Goal: Communication & Community: Ask a question

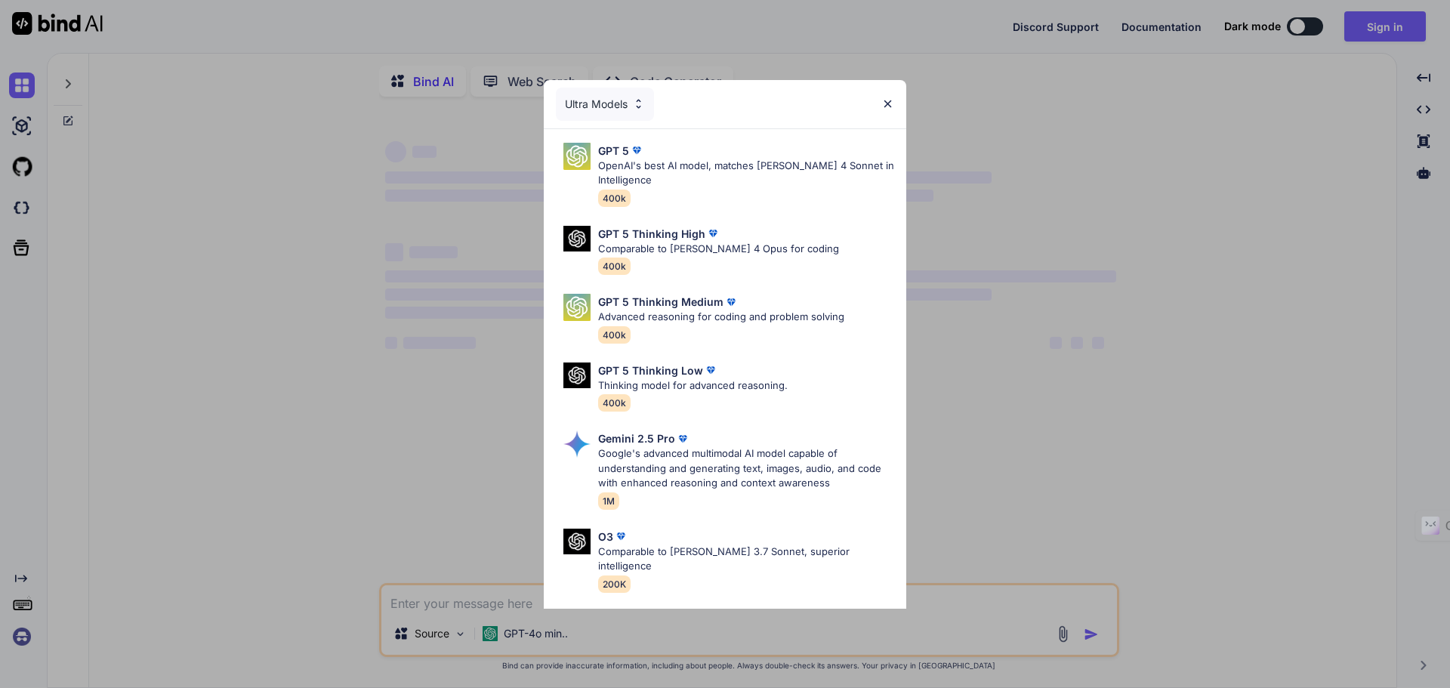
click at [891, 103] on img at bounding box center [887, 103] width 13 height 13
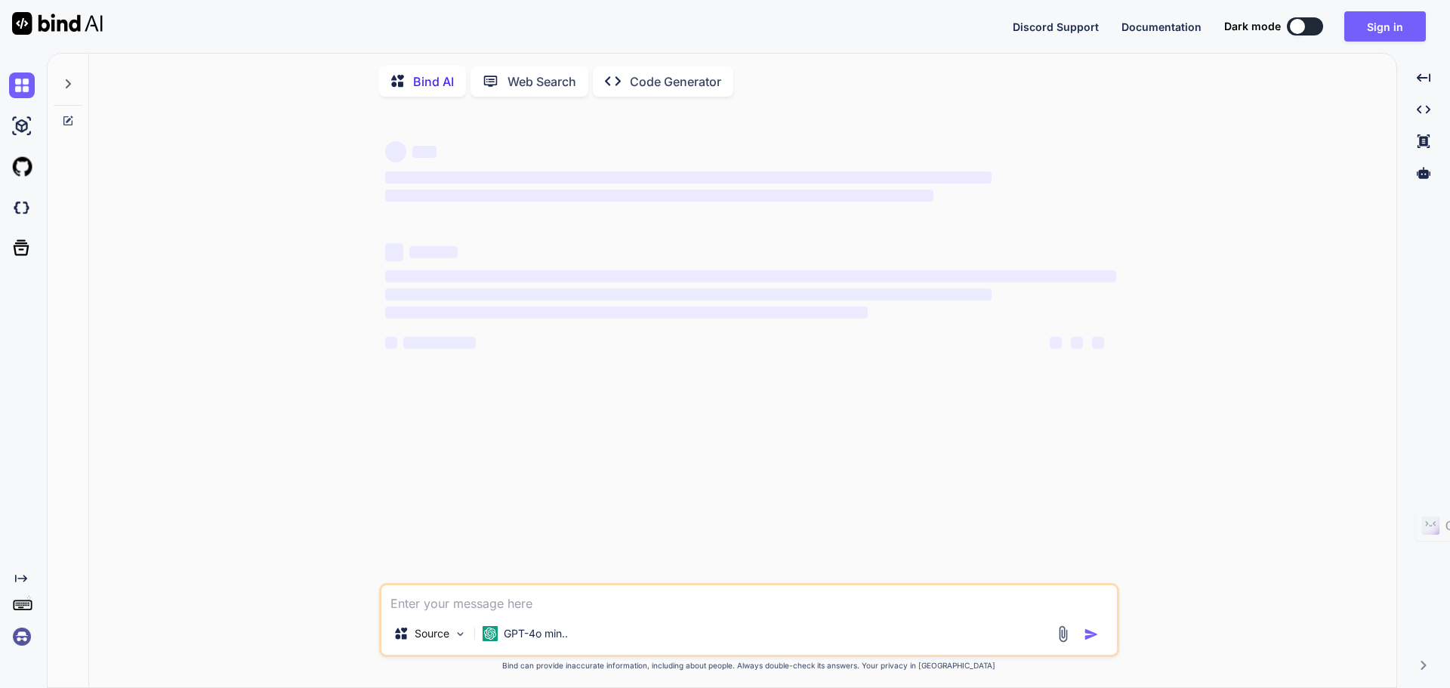
type textarea "x"
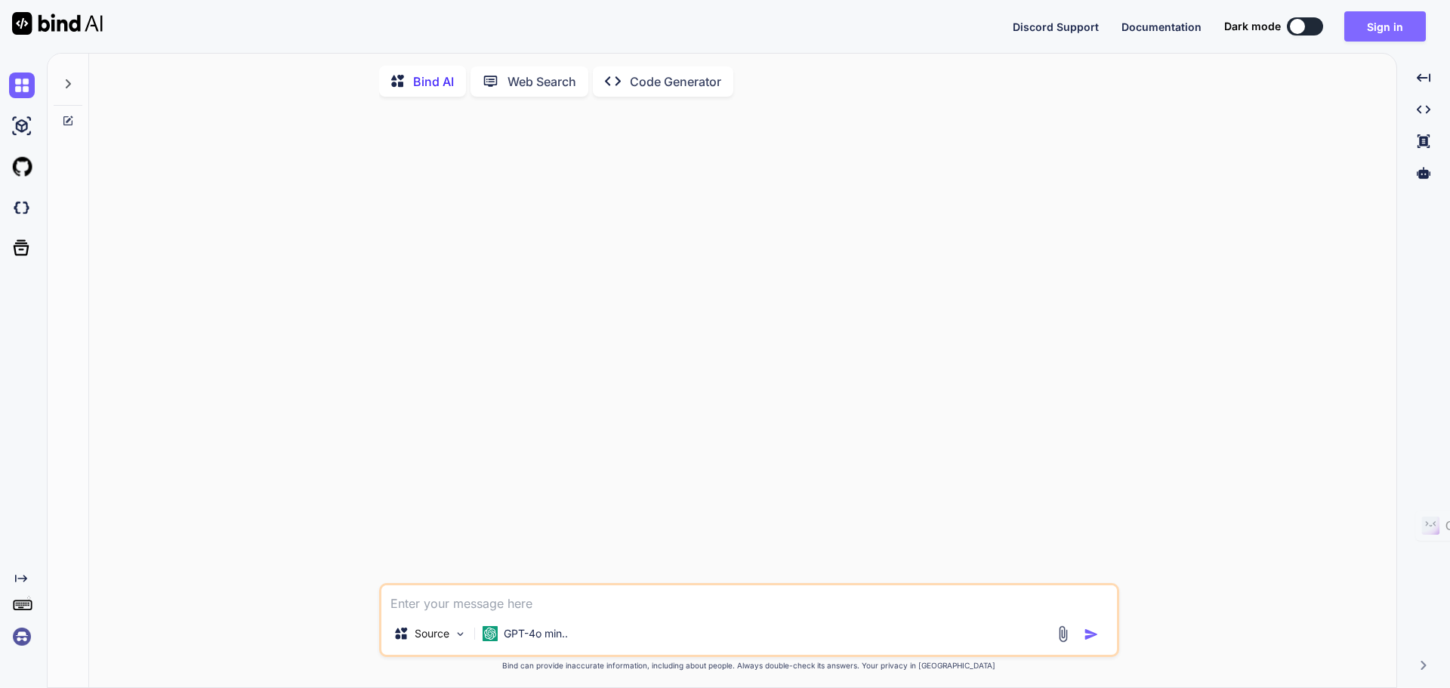
click at [1410, 14] on button "Sign in" at bounding box center [1385, 26] width 82 height 30
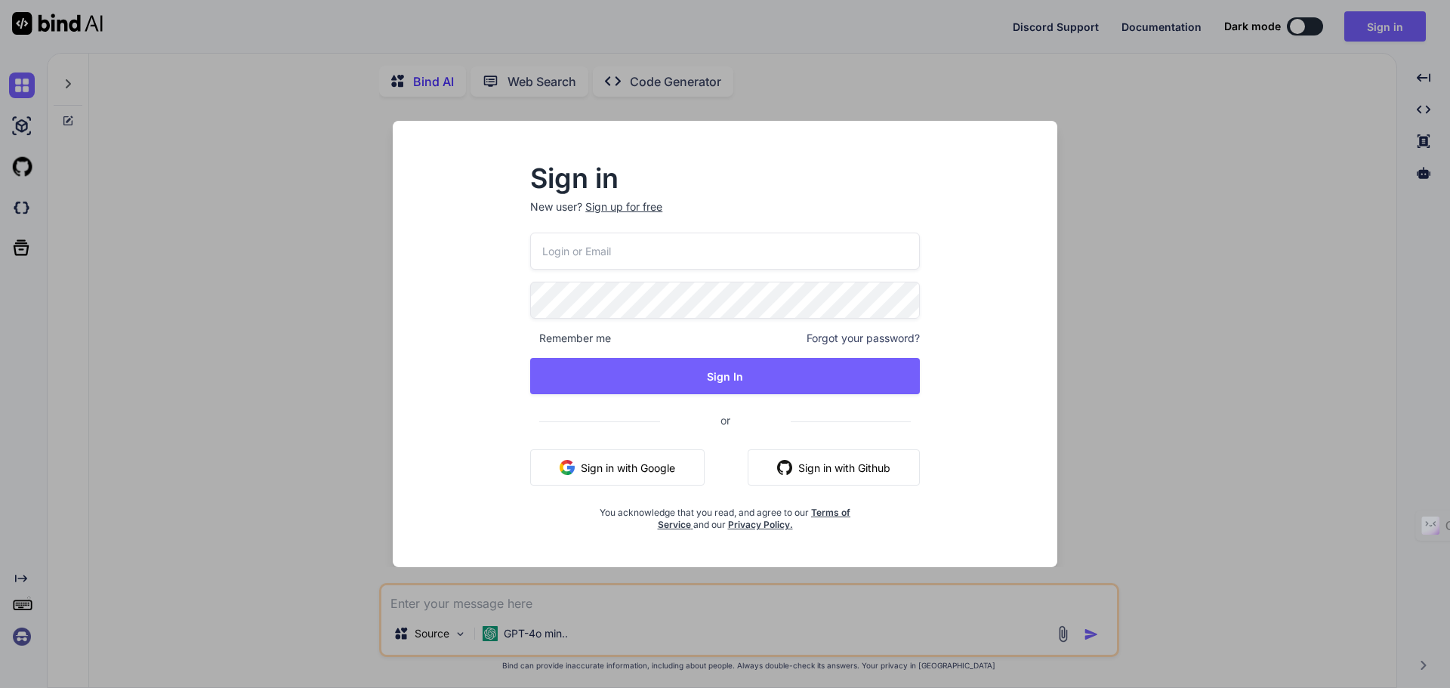
type input "[EMAIL_ADDRESS][DOMAIN_NAME]"
click at [630, 262] on input "[EMAIL_ADDRESS][DOMAIN_NAME]" at bounding box center [725, 251] width 390 height 37
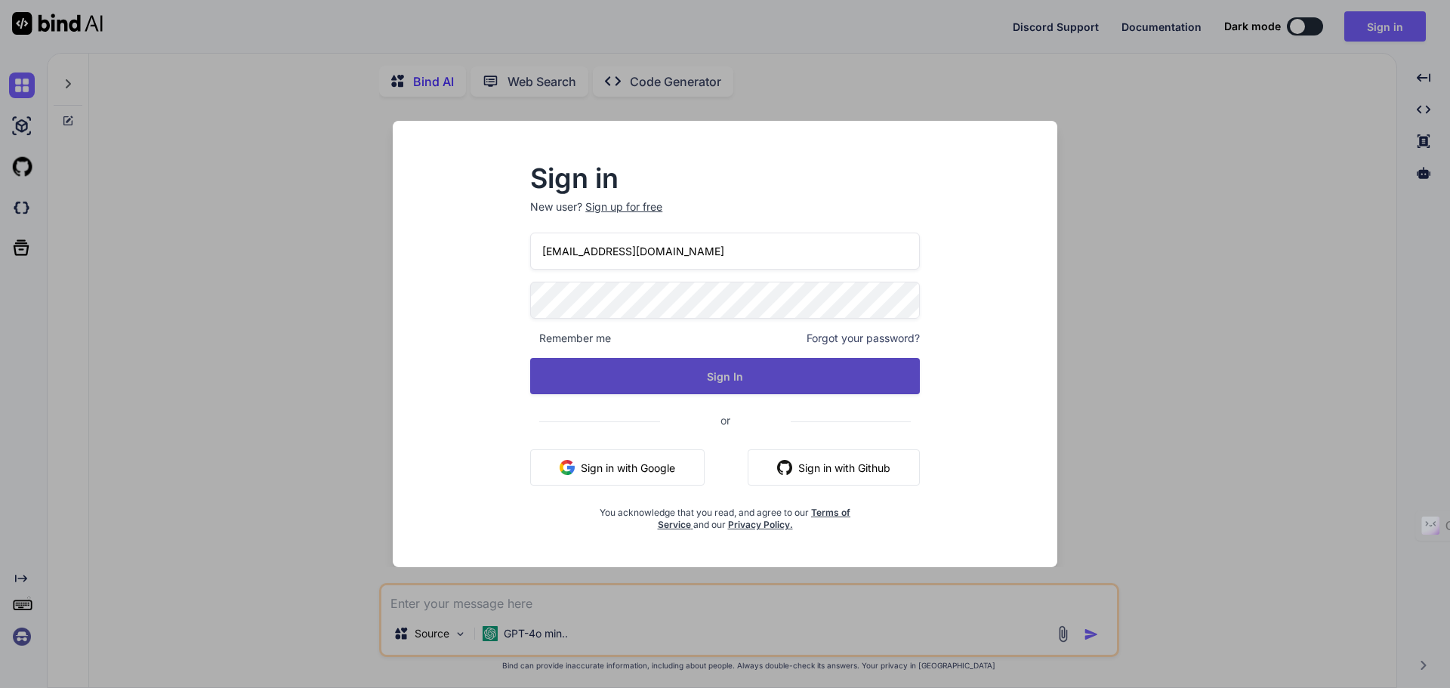
click at [763, 377] on button "Sign In" at bounding box center [725, 376] width 390 height 36
click at [738, 386] on button "Sign In" at bounding box center [725, 376] width 390 height 36
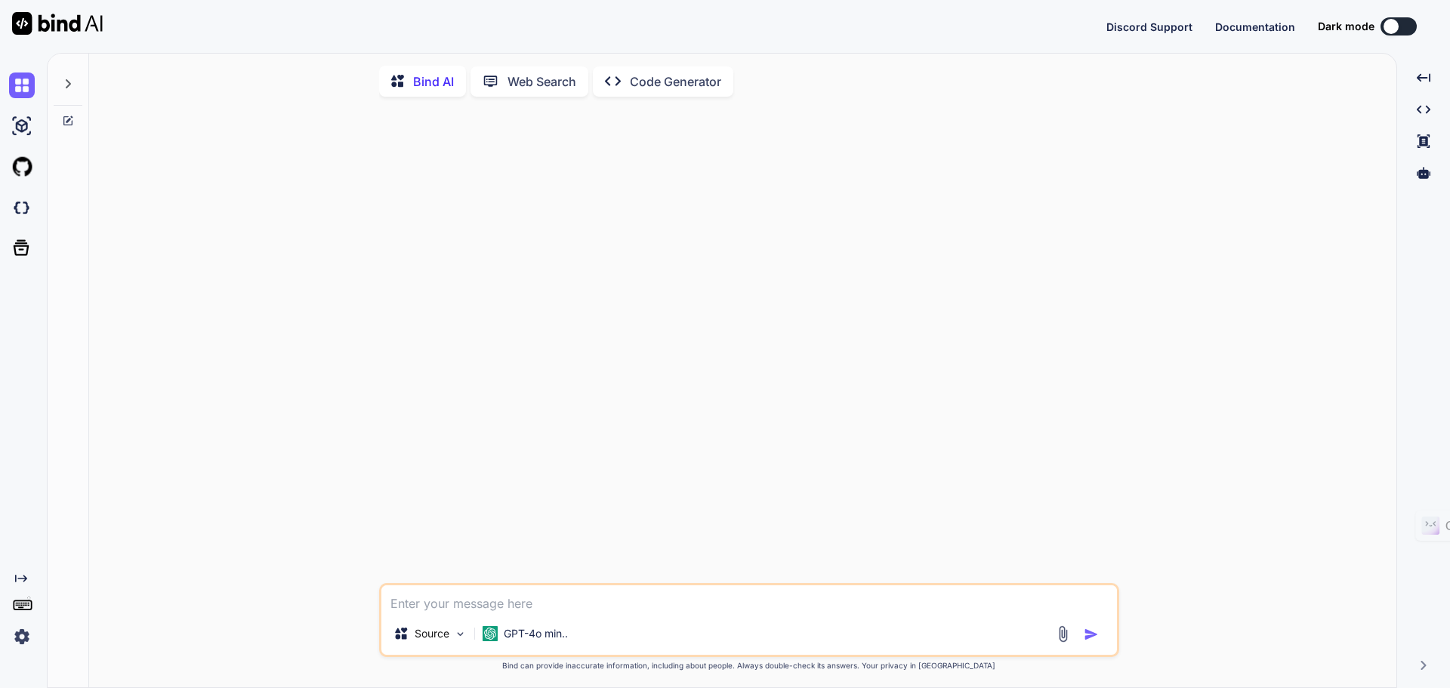
click at [16, 639] on img at bounding box center [22, 637] width 26 height 26
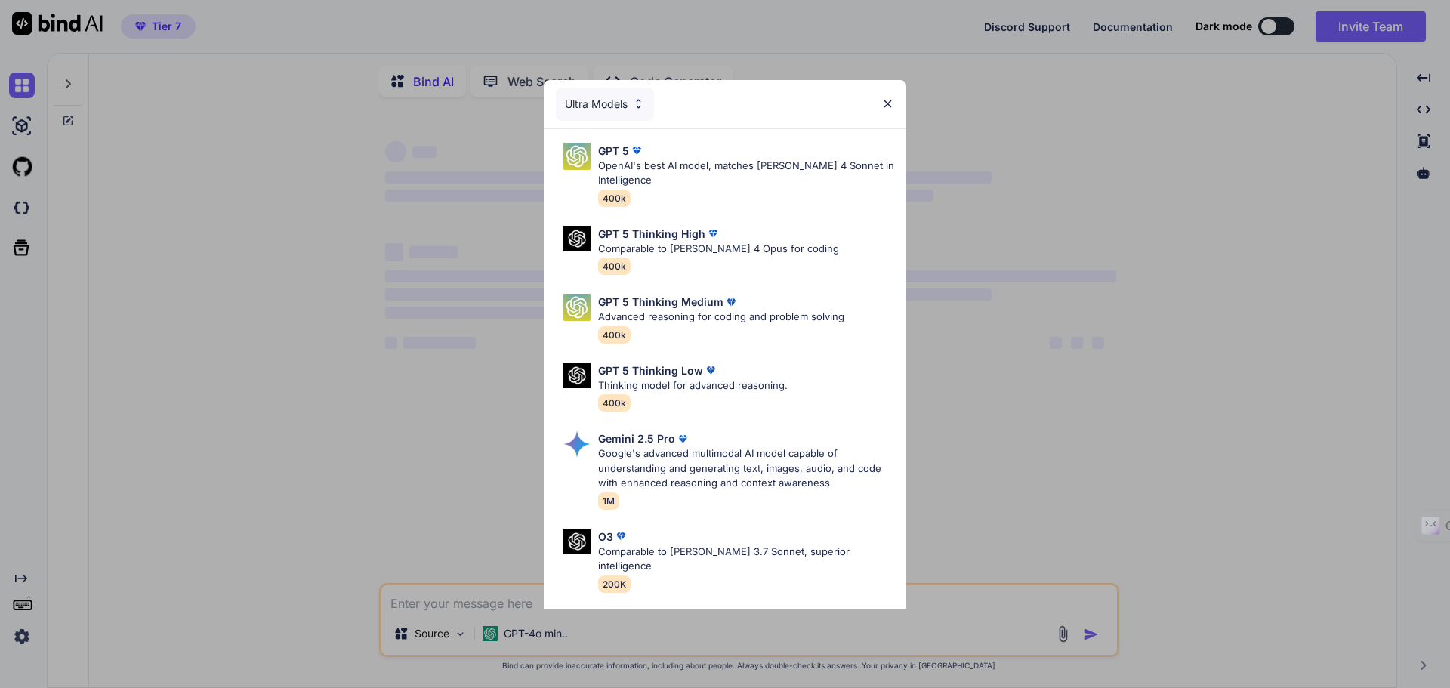
click at [883, 99] on img at bounding box center [887, 103] width 13 height 13
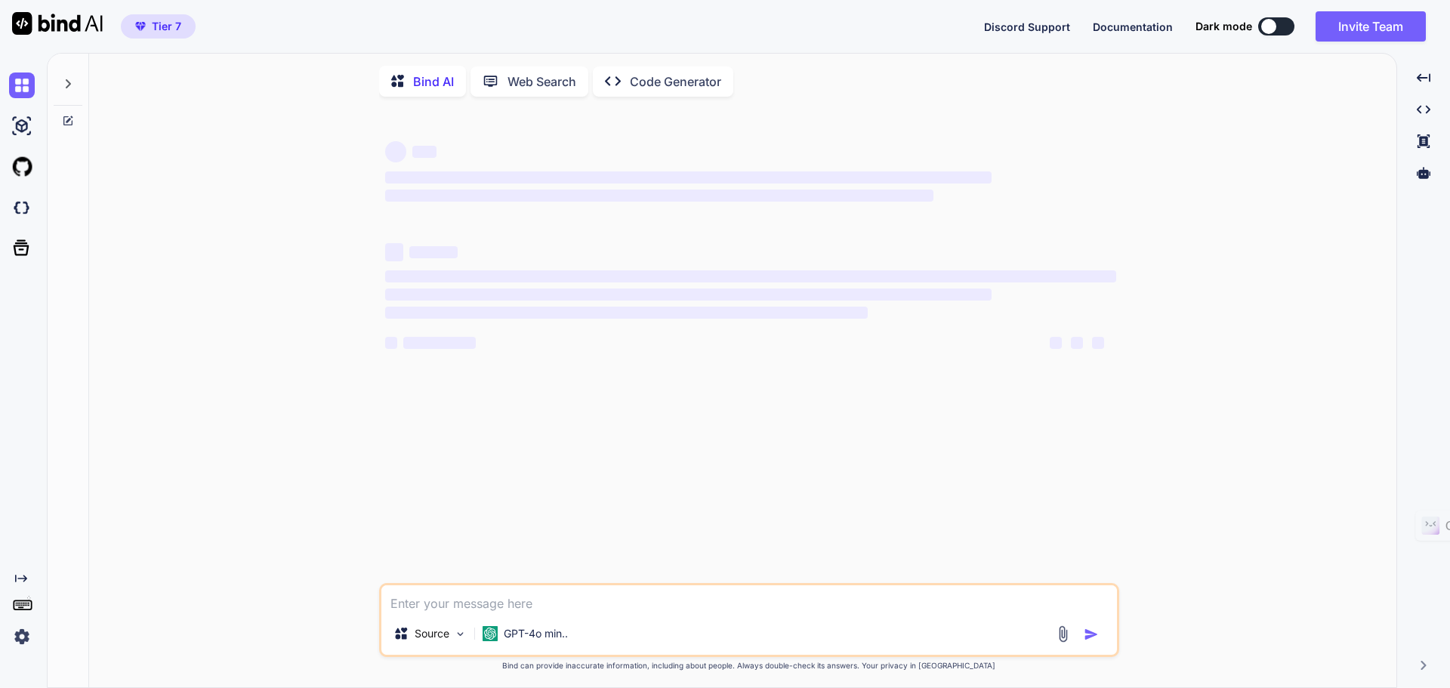
click at [20, 642] on img at bounding box center [22, 637] width 26 height 26
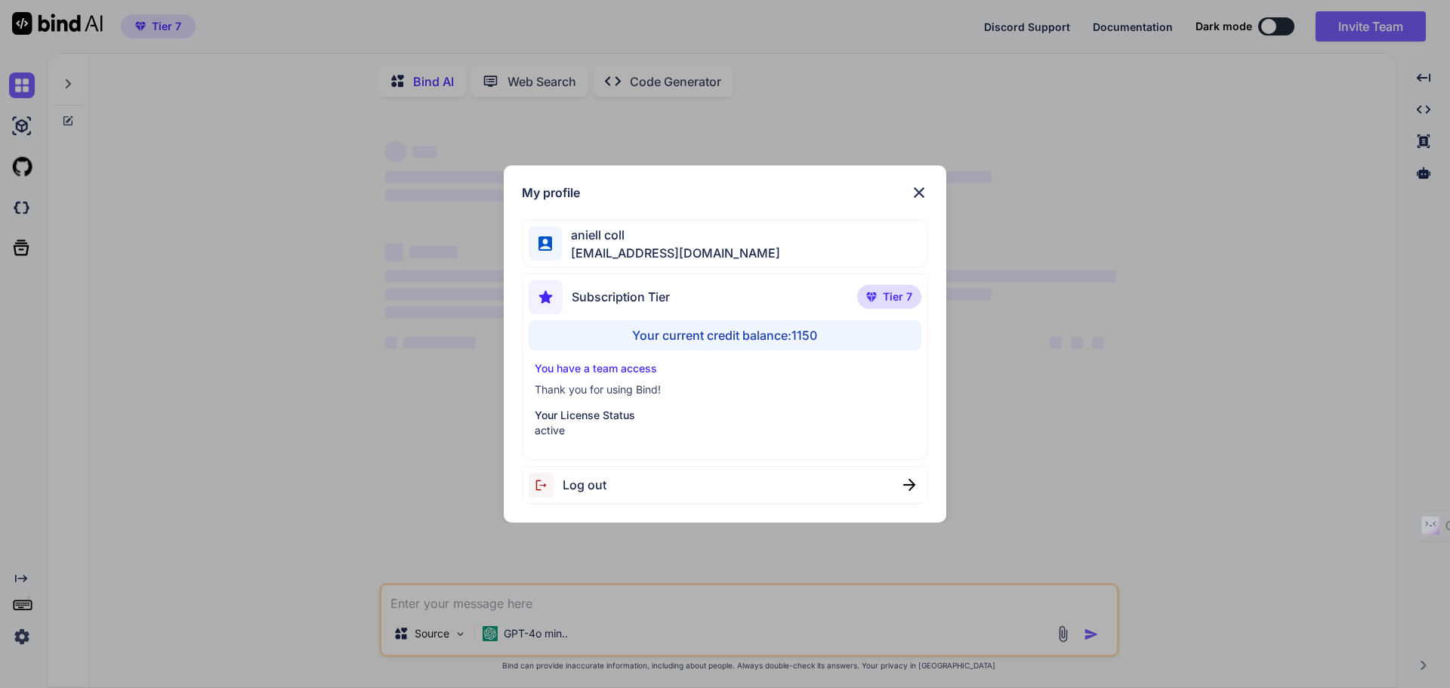
type textarea "x"
click at [919, 183] on img at bounding box center [919, 192] width 18 height 18
